Goal: Check status: Check status

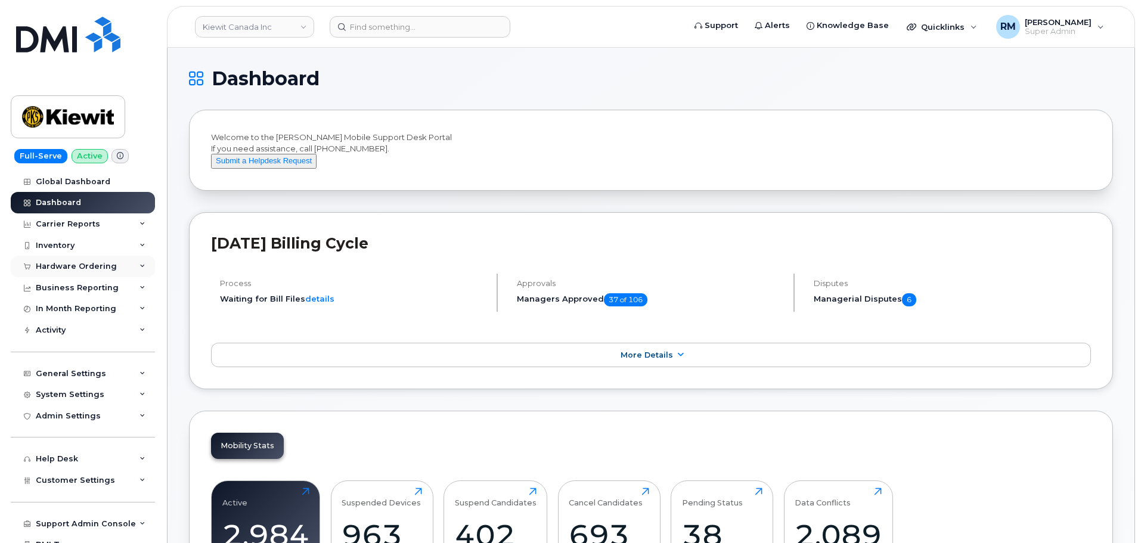
click at [72, 267] on div "Hardware Ordering" at bounding box center [76, 267] width 81 height 10
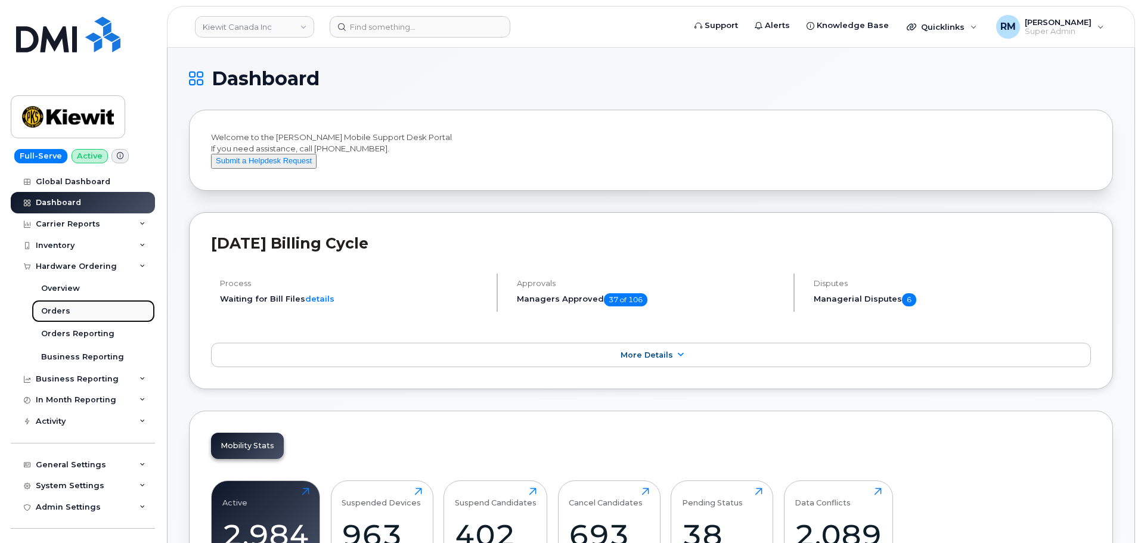
click at [59, 307] on div "Orders" at bounding box center [55, 311] width 29 height 11
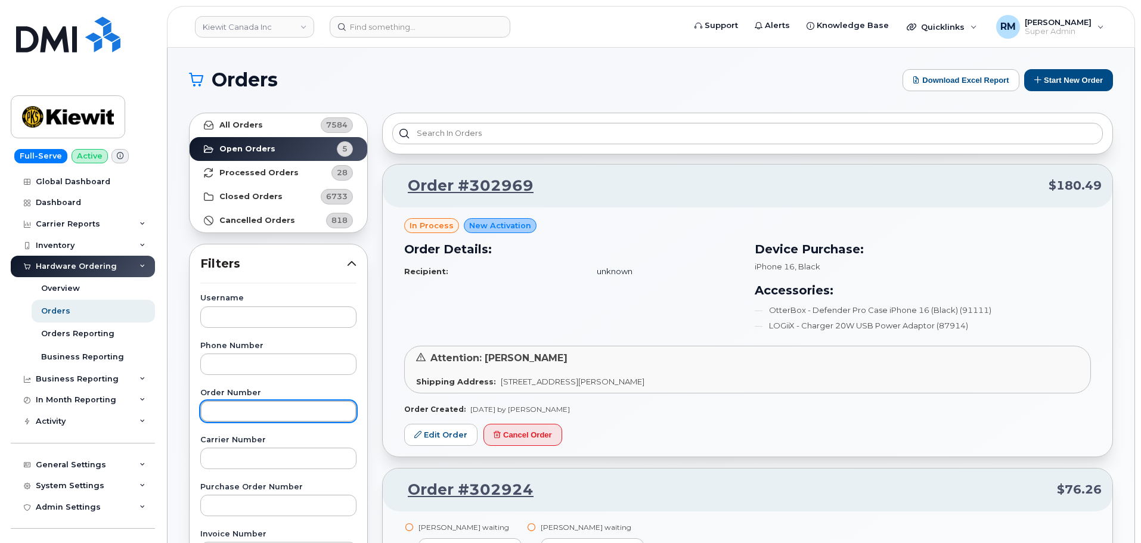
click at [220, 409] on input "text" at bounding box center [278, 411] width 156 height 21
paste input "297838"
type input "297838"
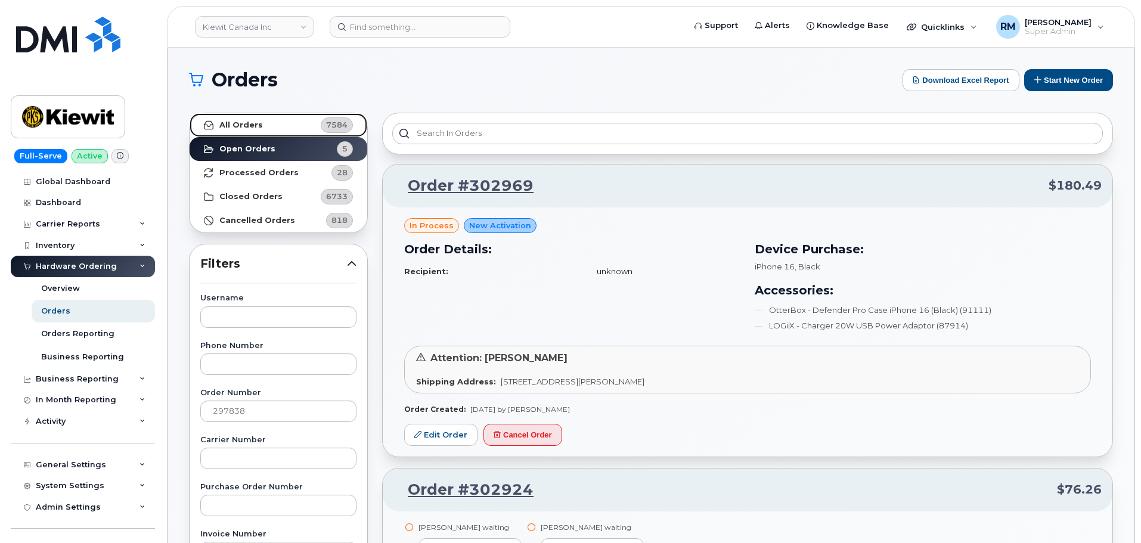
click at [240, 124] on strong "All Orders" at bounding box center [241, 125] width 44 height 10
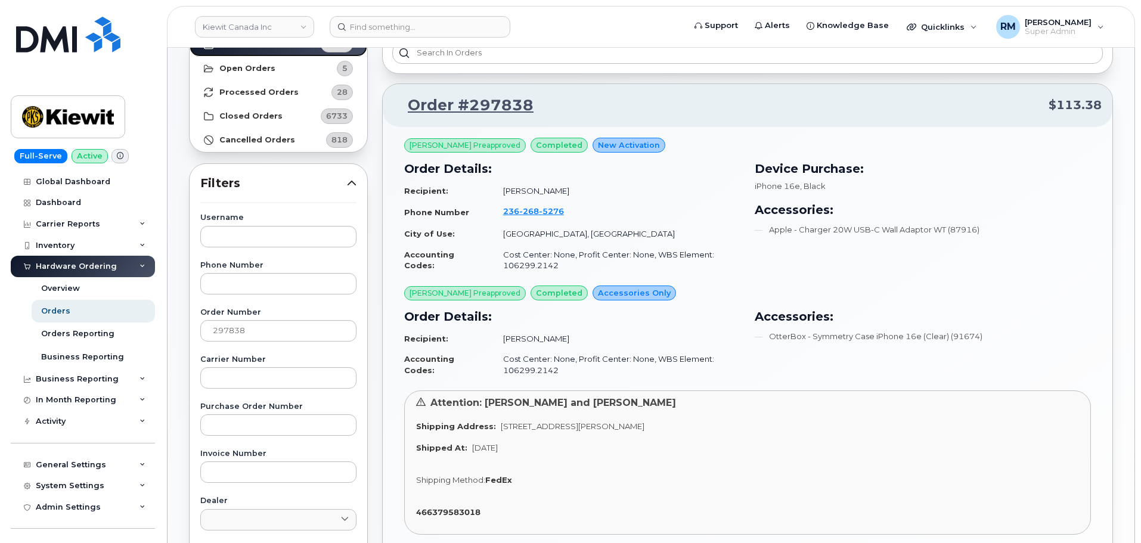
scroll to position [60, 0]
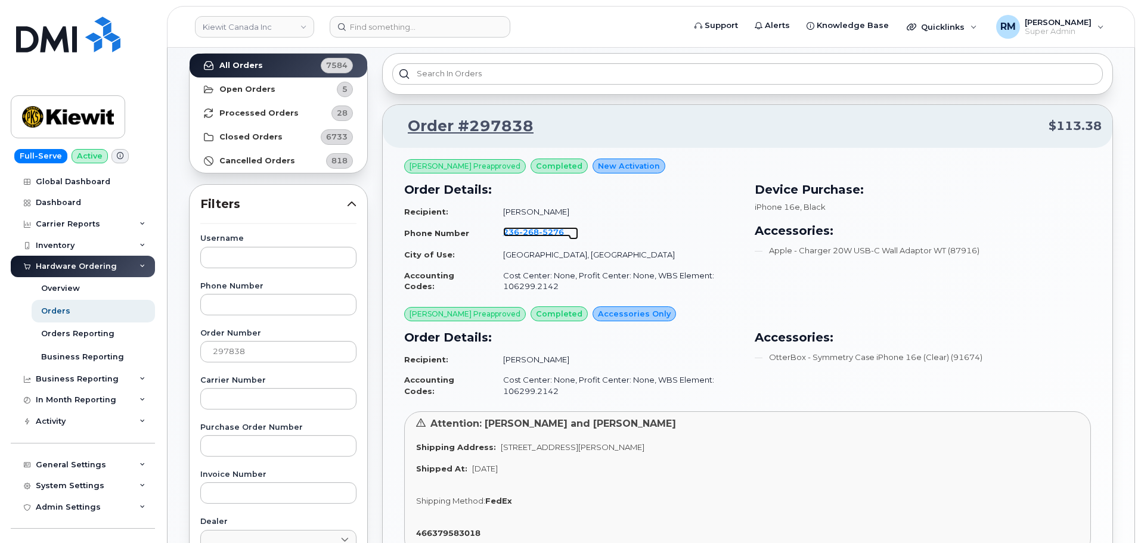
click at [534, 233] on span "268" at bounding box center [529, 232] width 20 height 10
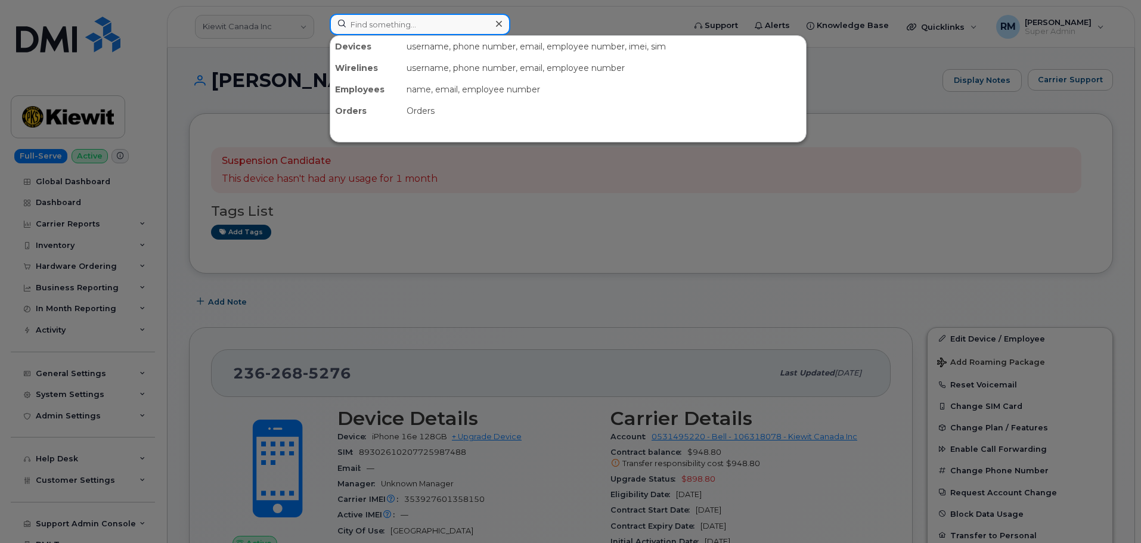
drag, startPoint x: 355, startPoint y: 24, endPoint x: 358, endPoint y: 41, distance: 16.4
click at [357, 31] on input at bounding box center [420, 24] width 181 height 21
paste input "6047878941"
type input "6047878941"
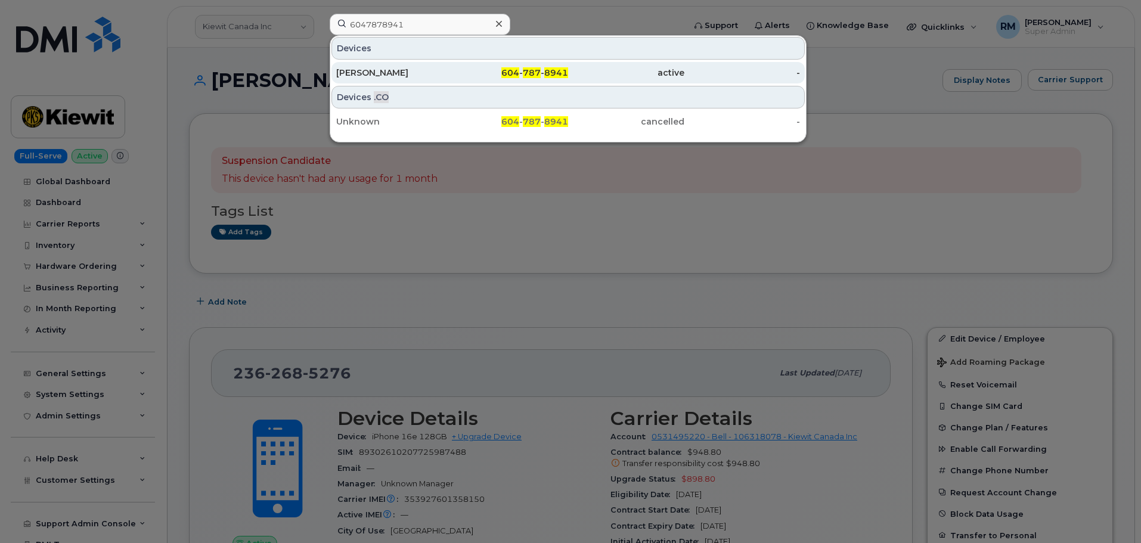
click at [383, 72] on div "[PERSON_NAME]" at bounding box center [394, 73] width 116 height 12
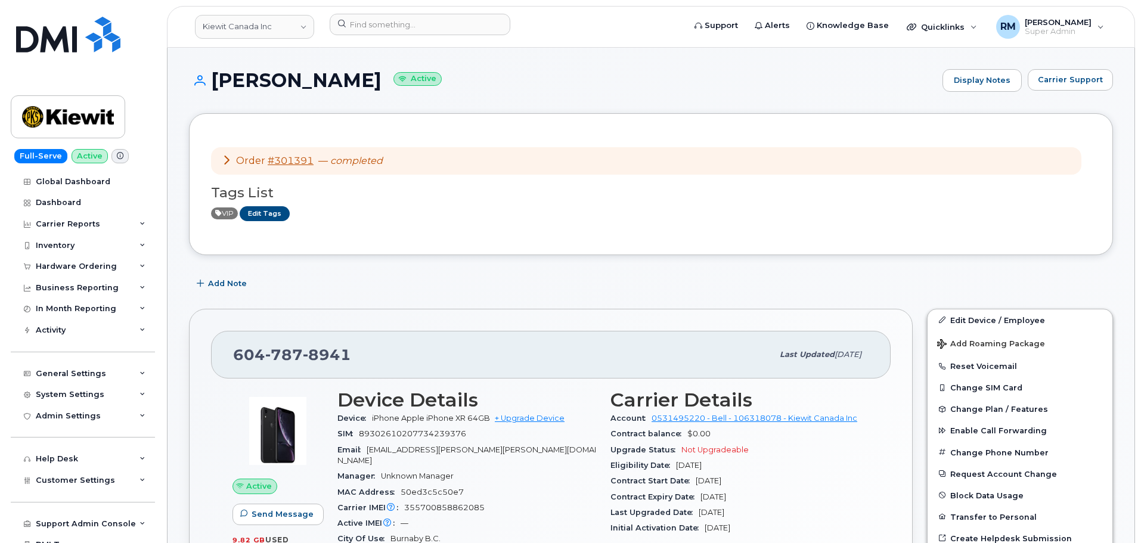
click at [227, 155] on icon at bounding box center [227, 160] width 10 height 10
